Goal: Transaction & Acquisition: Book appointment/travel/reservation

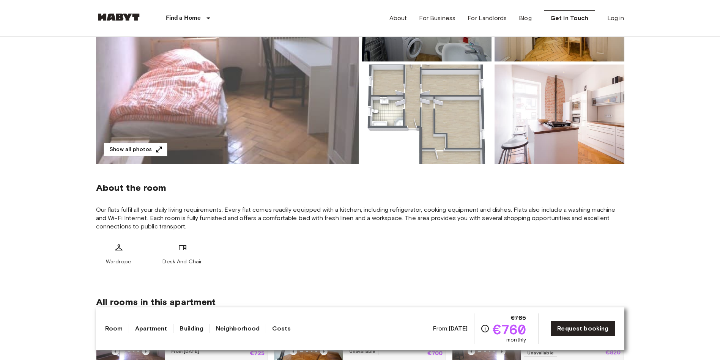
scroll to position [152, 0]
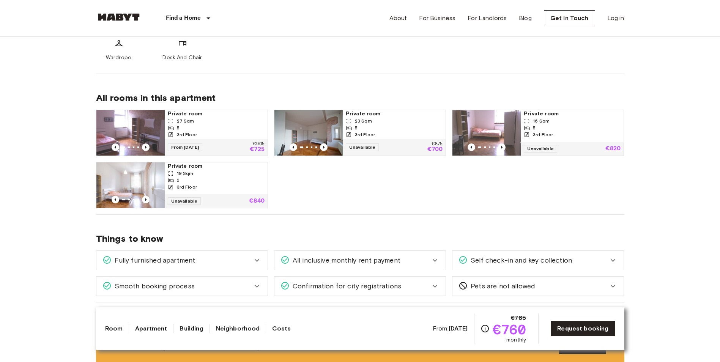
scroll to position [341, 0]
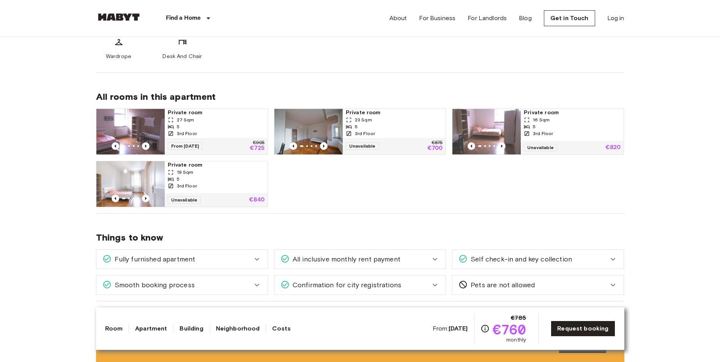
click at [365, 123] on div "5" at bounding box center [394, 126] width 97 height 7
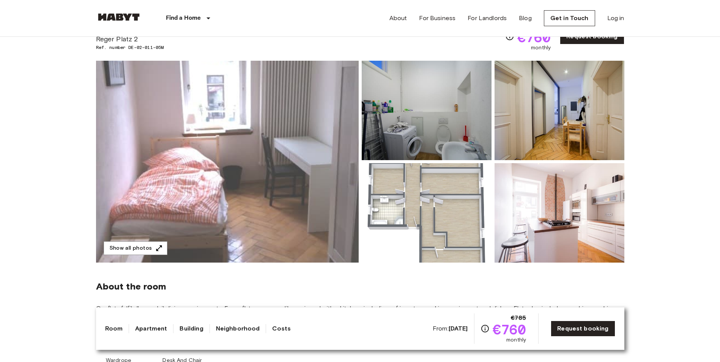
scroll to position [0, 0]
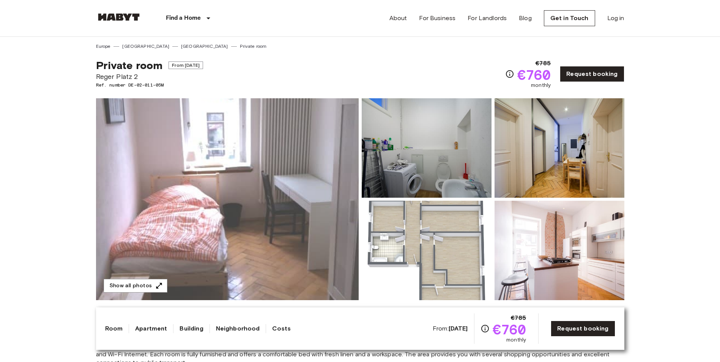
click at [602, 72] on link "Request booking" at bounding box center [592, 74] width 64 height 16
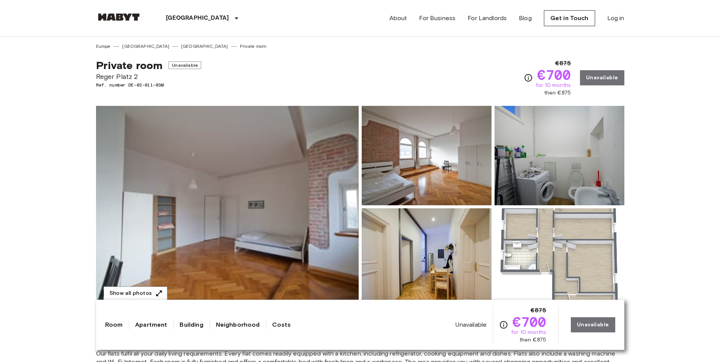
click at [609, 75] on div "€875 €700 for 10 months then €875 Unavailable" at bounding box center [574, 78] width 100 height 38
click at [181, 47] on link "[GEOGRAPHIC_DATA]" at bounding box center [204, 46] width 47 height 7
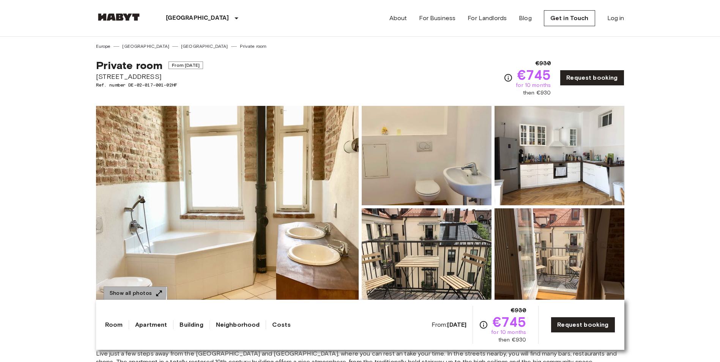
click at [119, 291] on button "Show all photos" at bounding box center [136, 293] width 64 height 14
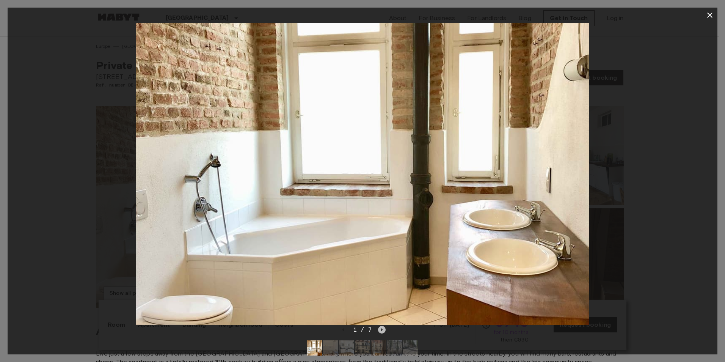
click at [385, 326] on icon "Next image" at bounding box center [382, 330] width 8 height 8
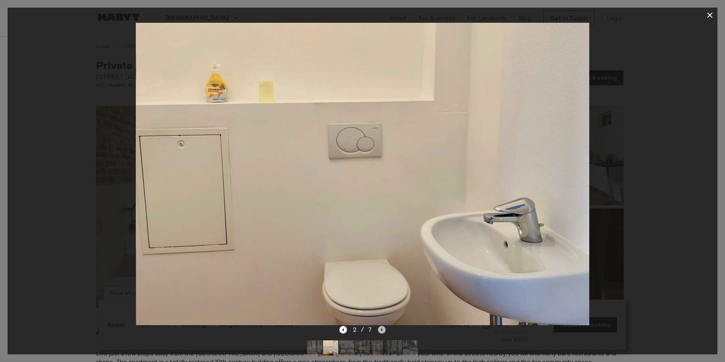
click at [385, 326] on icon "Next image" at bounding box center [382, 330] width 8 height 8
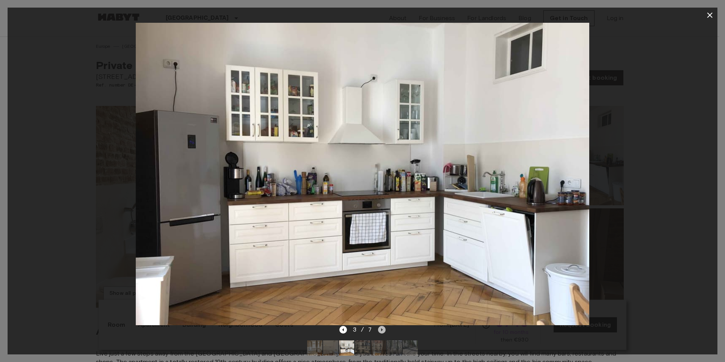
click at [381, 329] on icon "Next image" at bounding box center [382, 330] width 8 height 8
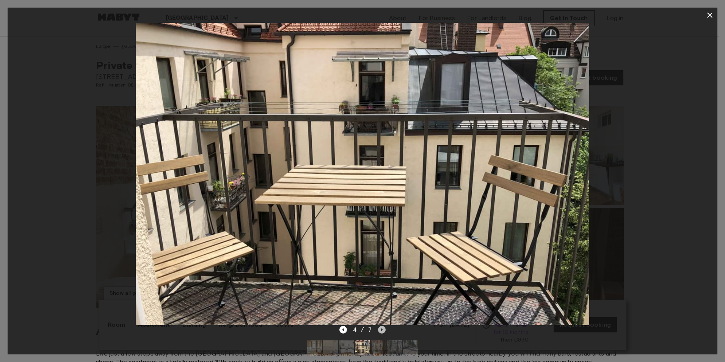
click at [381, 329] on icon "Next image" at bounding box center [382, 330] width 8 height 8
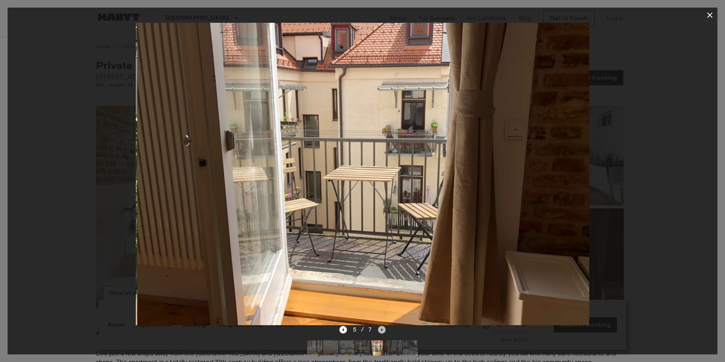
click at [381, 329] on icon "Next image" at bounding box center [382, 330] width 8 height 8
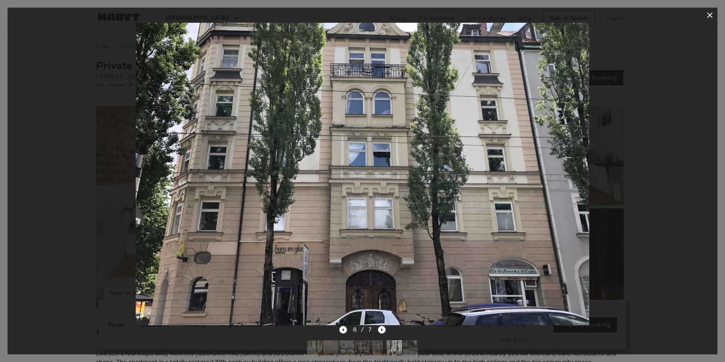
click at [381, 329] on icon "Next image" at bounding box center [382, 330] width 8 height 8
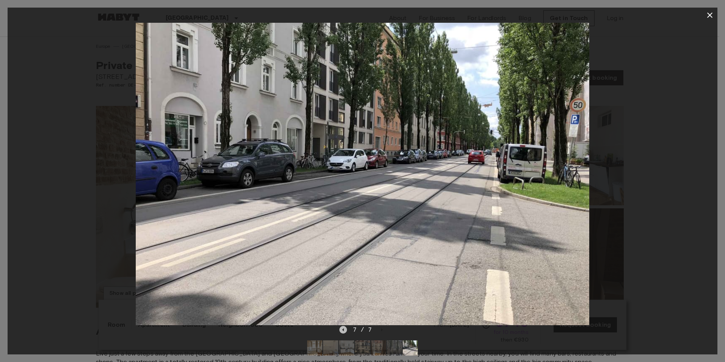
click at [345, 330] on icon "Previous image" at bounding box center [344, 330] width 8 height 8
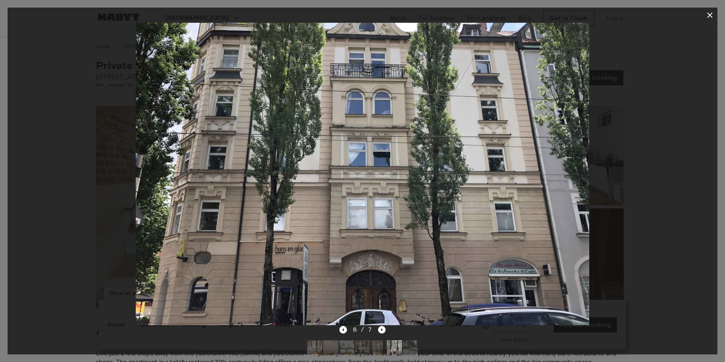
click at [381, 332] on icon "Next image" at bounding box center [382, 330] width 8 height 8
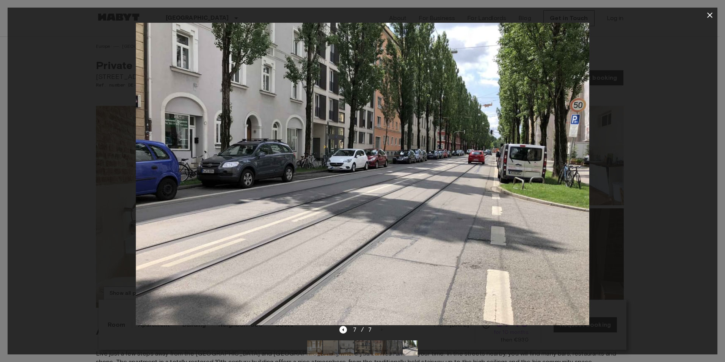
click at [697, 138] on div at bounding box center [363, 174] width 710 height 302
click at [708, 16] on icon "button" at bounding box center [710, 15] width 9 height 9
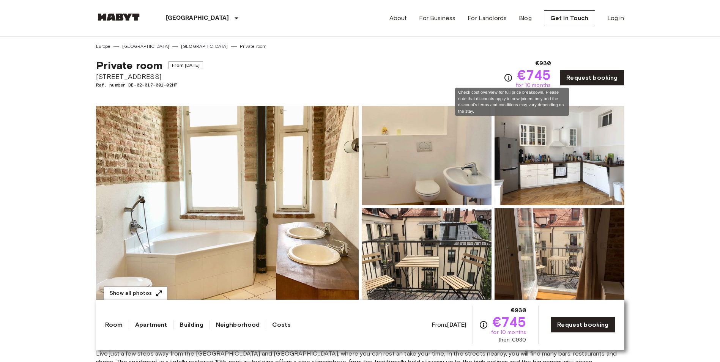
click at [510, 78] on icon "Check cost overview for full price breakdown. Please note that discounts apply …" at bounding box center [507, 77] width 9 height 9
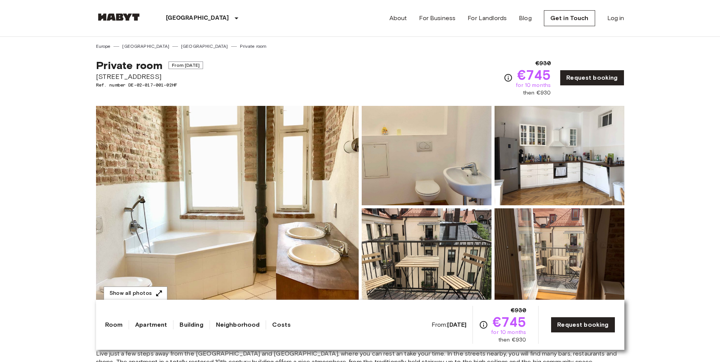
click at [619, 80] on link "Request booking" at bounding box center [592, 78] width 64 height 16
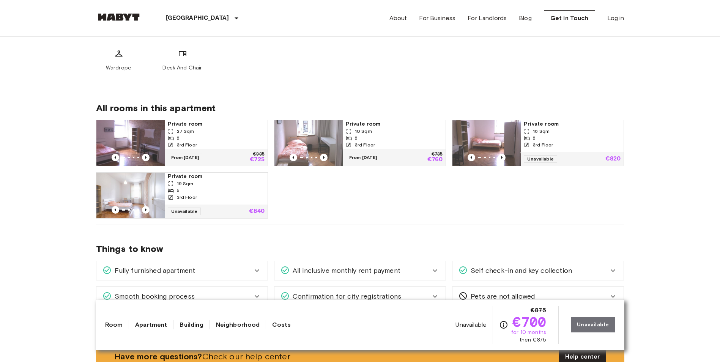
scroll to position [341, 0]
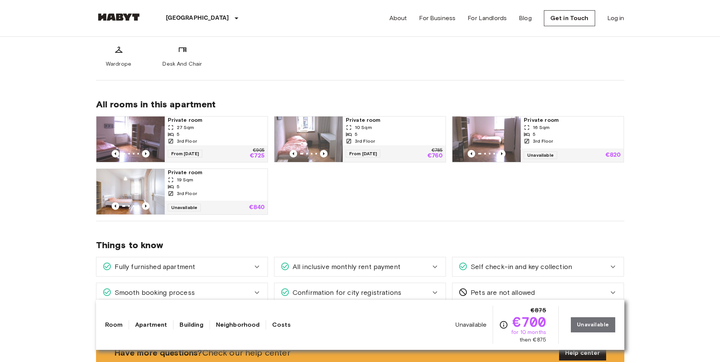
click at [218, 142] on div "3rd Floor" at bounding box center [216, 141] width 97 height 7
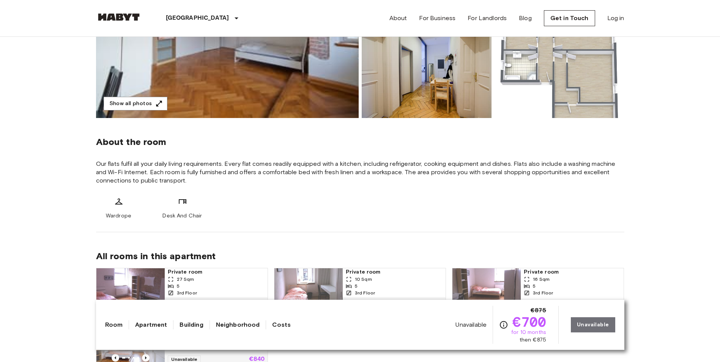
scroll to position [266, 0]
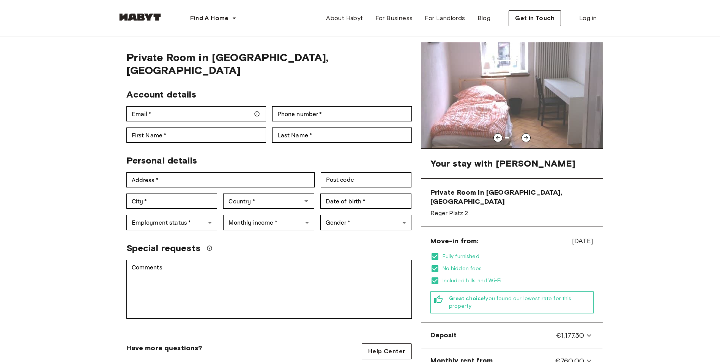
scroll to position [114, 0]
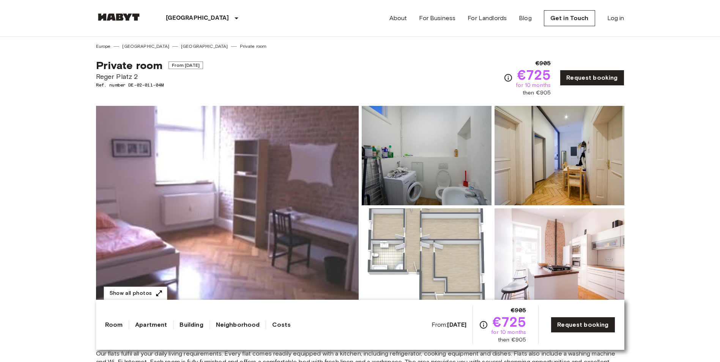
click at [296, 230] on img at bounding box center [227, 207] width 263 height 202
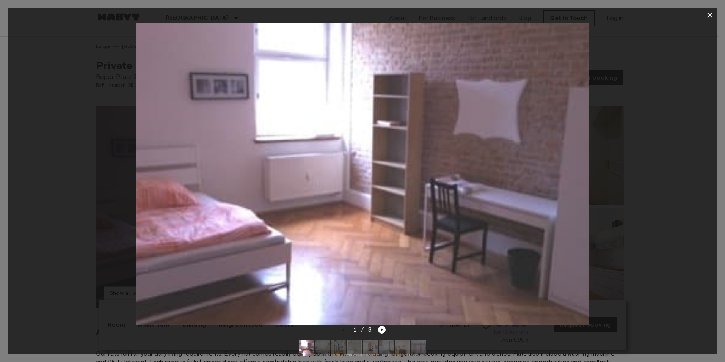
click at [382, 327] on icon "Next image" at bounding box center [382, 330] width 8 height 8
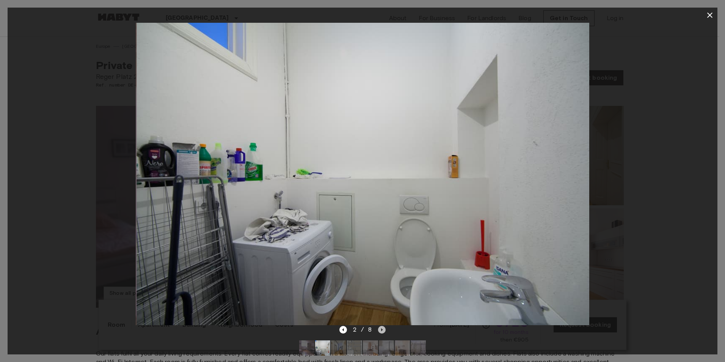
click at [382, 327] on icon "Next image" at bounding box center [382, 330] width 8 height 8
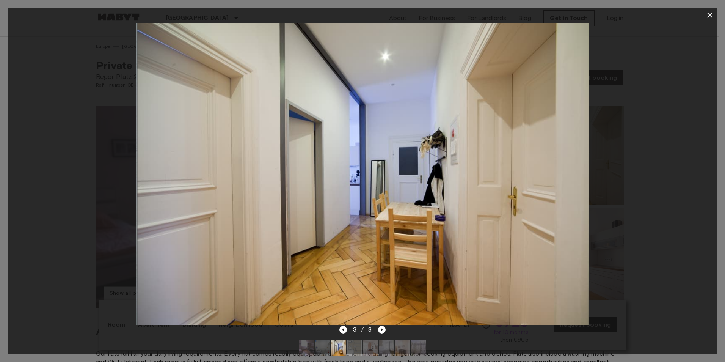
click at [382, 327] on icon "Next image" at bounding box center [382, 330] width 8 height 8
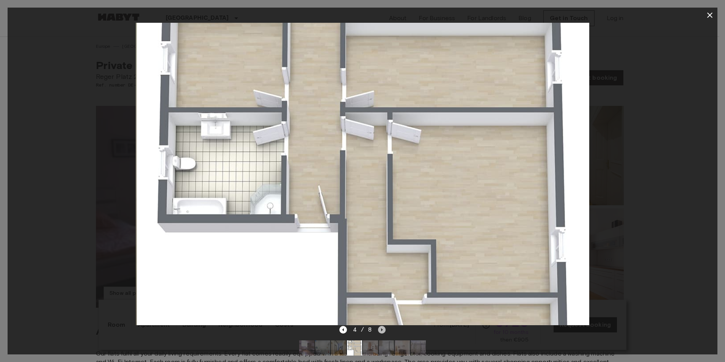
click at [382, 327] on icon "Next image" at bounding box center [382, 330] width 8 height 8
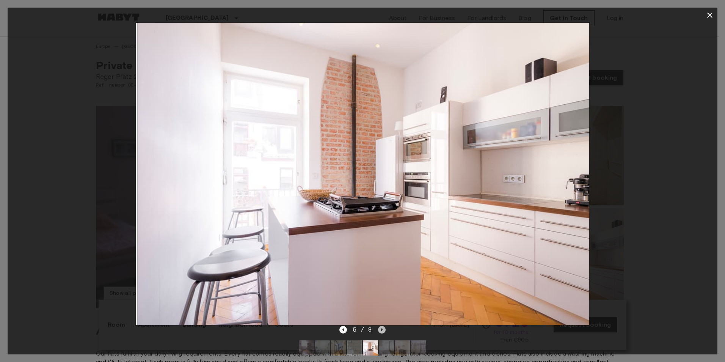
click at [382, 327] on icon "Next image" at bounding box center [382, 330] width 8 height 8
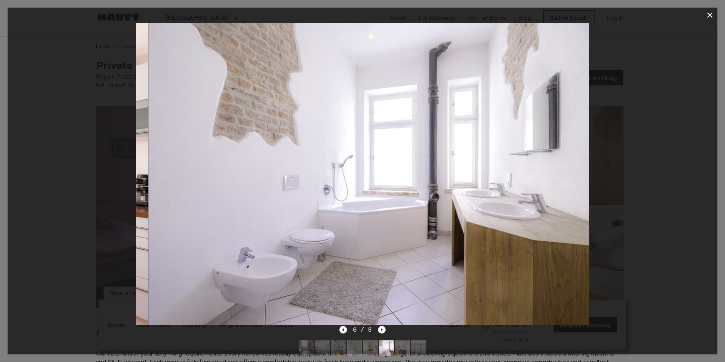
click at [382, 327] on icon "Next image" at bounding box center [382, 330] width 8 height 8
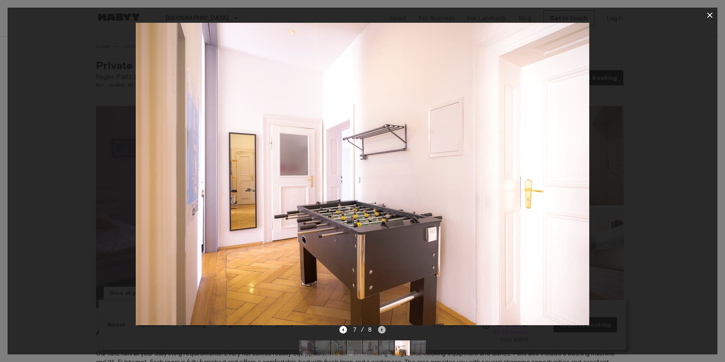
click at [382, 327] on icon "Next image" at bounding box center [382, 330] width 8 height 8
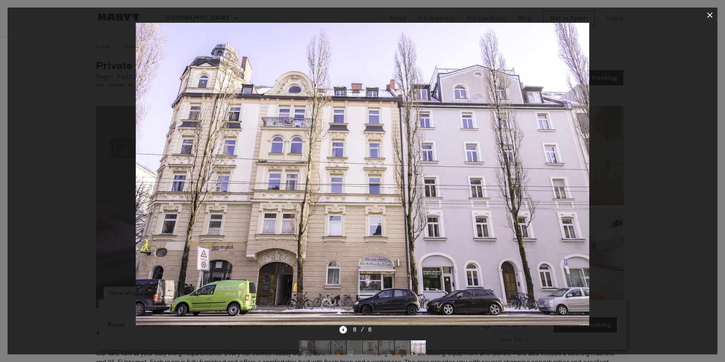
click at [705, 16] on button "button" at bounding box center [710, 15] width 15 height 15
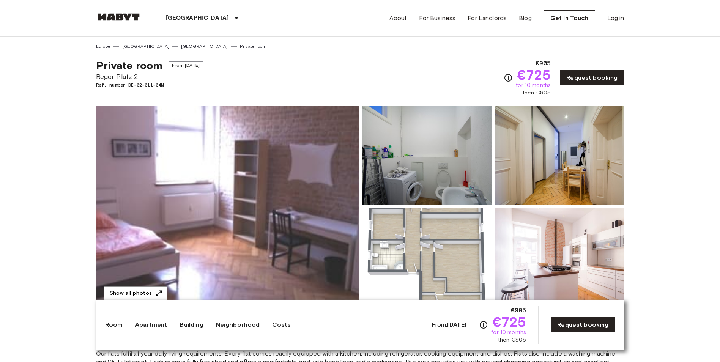
click at [583, 83] on link "Request booking" at bounding box center [592, 78] width 64 height 16
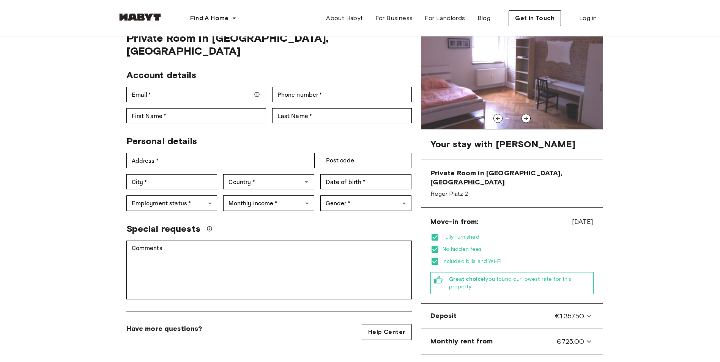
scroll to position [114, 0]
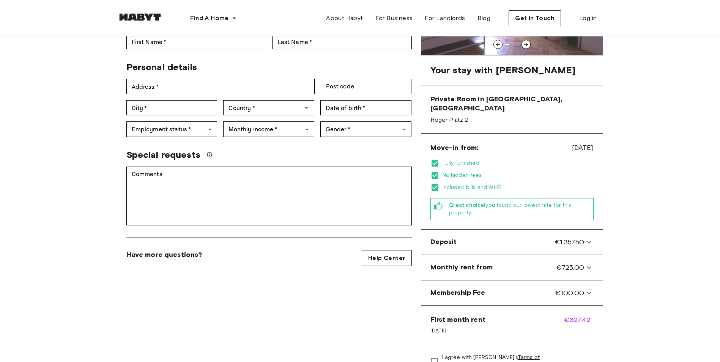
click at [542, 148] on div "Move-in from: [DATE] Fully furnished No hidden fees Included bills and Wi-Fi Gr…" at bounding box center [511, 182] width 181 height 96
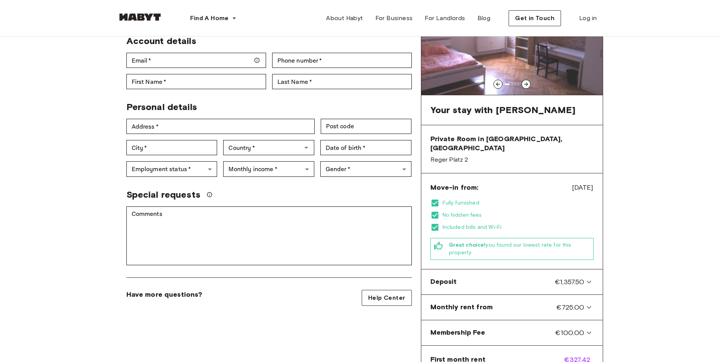
scroll to position [0, 0]
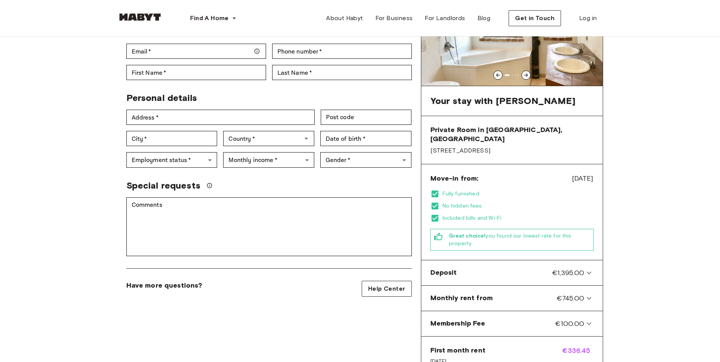
scroll to position [114, 0]
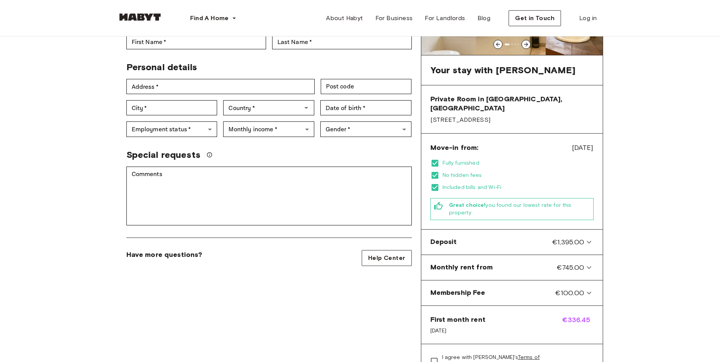
click at [496, 188] on div "Move-in from: Aug 18, 2025 Fully furnished No hidden fees Included bills and Wi…" at bounding box center [511, 182] width 181 height 96
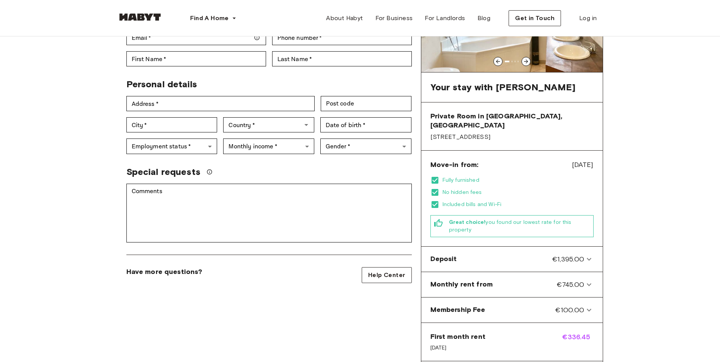
scroll to position [152, 0]
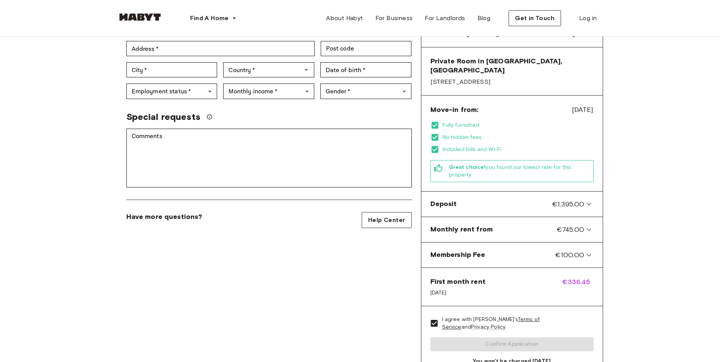
click at [588, 225] on icon at bounding box center [588, 229] width 9 height 9
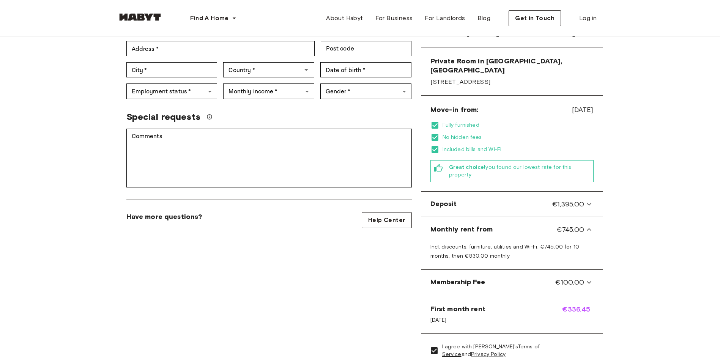
click at [588, 225] on icon at bounding box center [588, 229] width 9 height 9
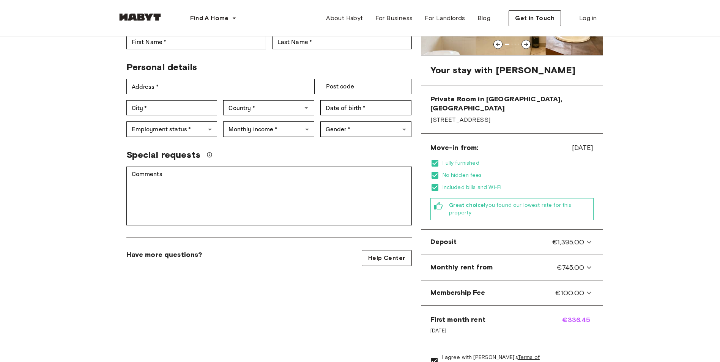
scroll to position [0, 0]
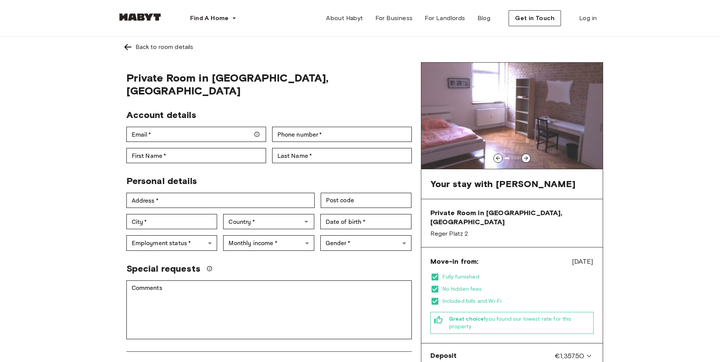
click at [660, 243] on div "Back to room details Private Room in [GEOGRAPHIC_DATA], [GEOGRAPHIC_DATA] Accou…" at bounding box center [360, 297] width 720 height 522
click at [143, 45] on div "Back to room details" at bounding box center [164, 46] width 58 height 9
